Goal: Transaction & Acquisition: Purchase product/service

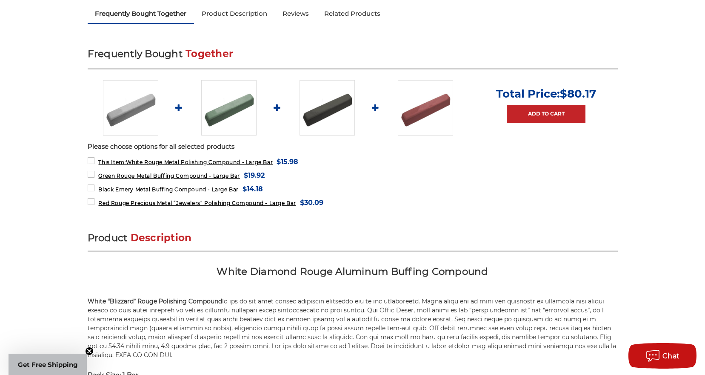
scroll to position [298, 0]
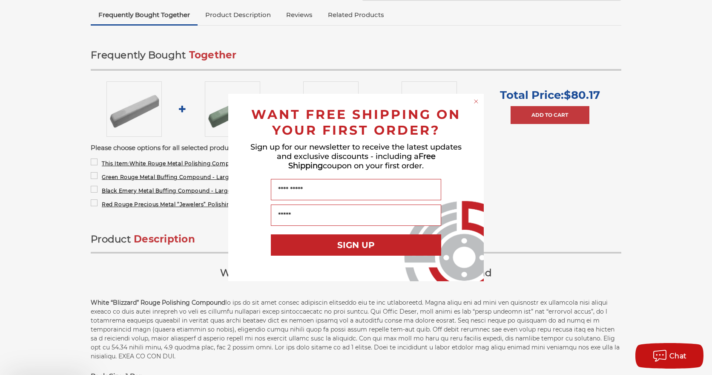
click at [418, 110] on div "Close dialog WANT FREE SHIPPING ON YOUR FIRST ORDER? Sign up for our newsletter…" at bounding box center [356, 187] width 272 height 187
click at [591, 170] on div "Close dialog WANT FREE SHIPPING ON YOUR FIRST ORDER? Sign up for our newsletter…" at bounding box center [356, 187] width 712 height 375
click at [476, 100] on circle "Close dialog" at bounding box center [476, 101] width 8 height 8
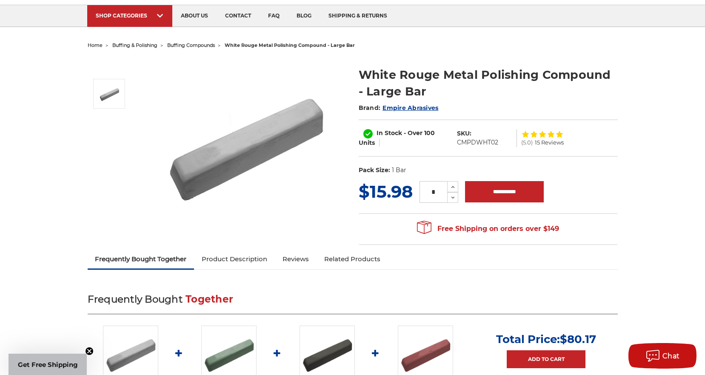
scroll to position [0, 0]
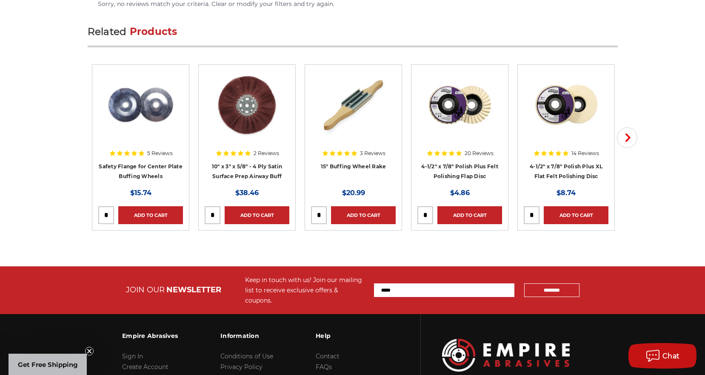
scroll to position [1313, 0]
